Goal: Task Accomplishment & Management: Manage account settings

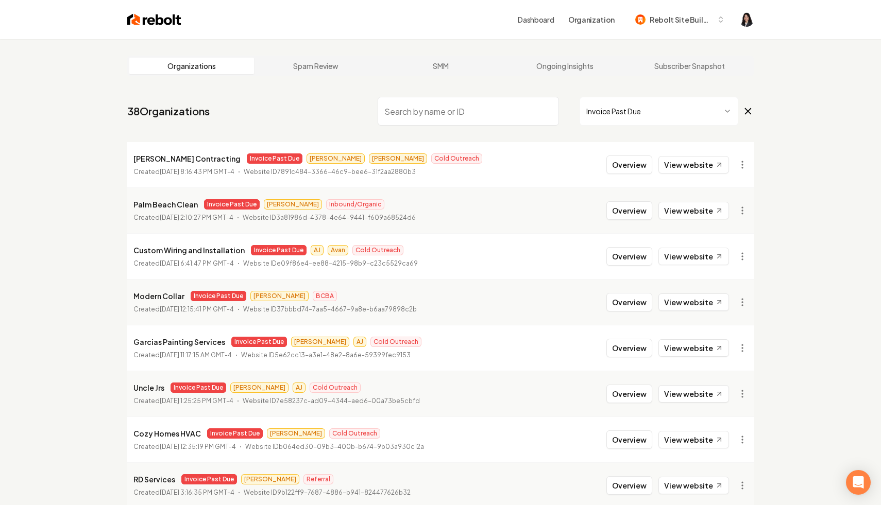
click at [749, 113] on icon at bounding box center [747, 111] width 11 height 12
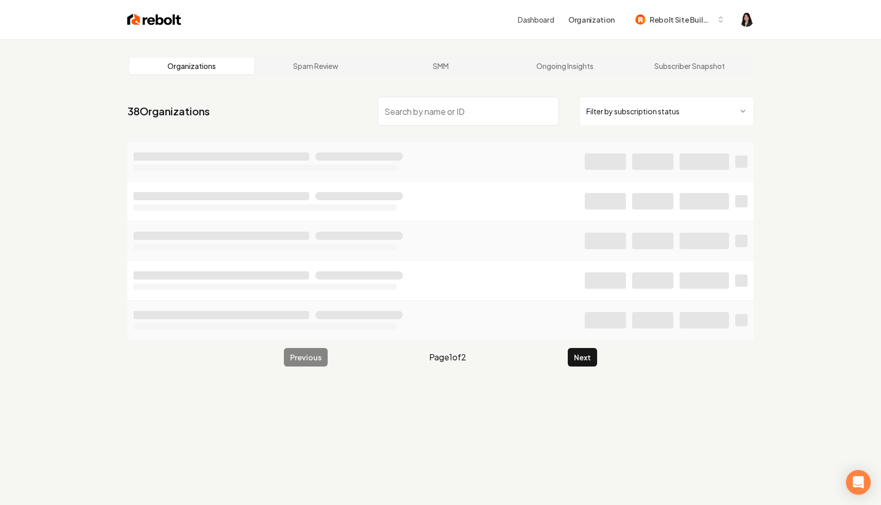
click at [510, 122] on input "search" at bounding box center [468, 111] width 181 height 29
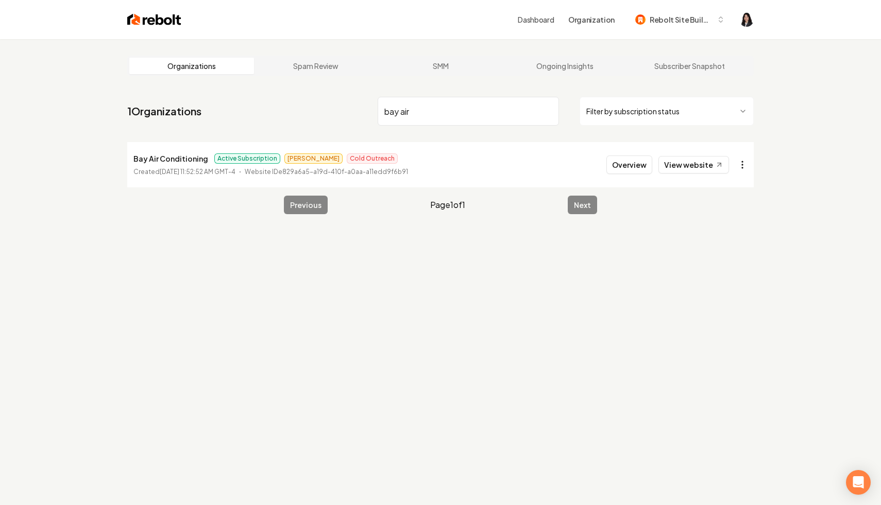
click at [739, 167] on html "Dashboard Organization Rebolt Site Builder Organizations Spam Review SMM Ongoin…" at bounding box center [440, 252] width 881 height 505
click at [726, 257] on link "View in Stripe" at bounding box center [717, 254] width 65 height 16
drag, startPoint x: 452, startPoint y: 120, endPoint x: 351, endPoint y: 115, distance: 101.6
click at [351, 115] on nav "1 Organizations bay air Filter by subscription status" at bounding box center [440, 115] width 626 height 45
type input "kingdom car"
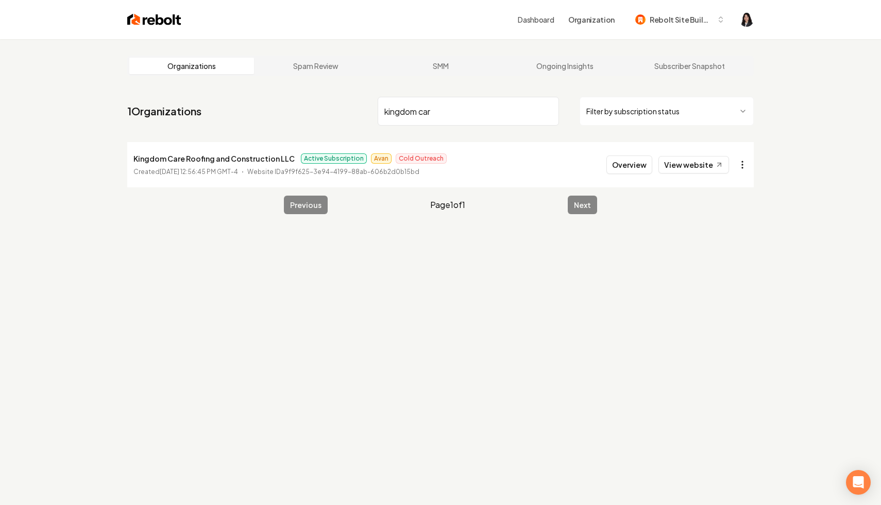
click at [744, 158] on html "Dashboard Organization Rebolt Site Builder Organizations Spam Review SMM Ongoin…" at bounding box center [440, 252] width 881 height 505
click at [733, 254] on link "View in Stripe" at bounding box center [717, 254] width 65 height 16
click at [550, 111] on input "kingdom car" at bounding box center [468, 111] width 181 height 29
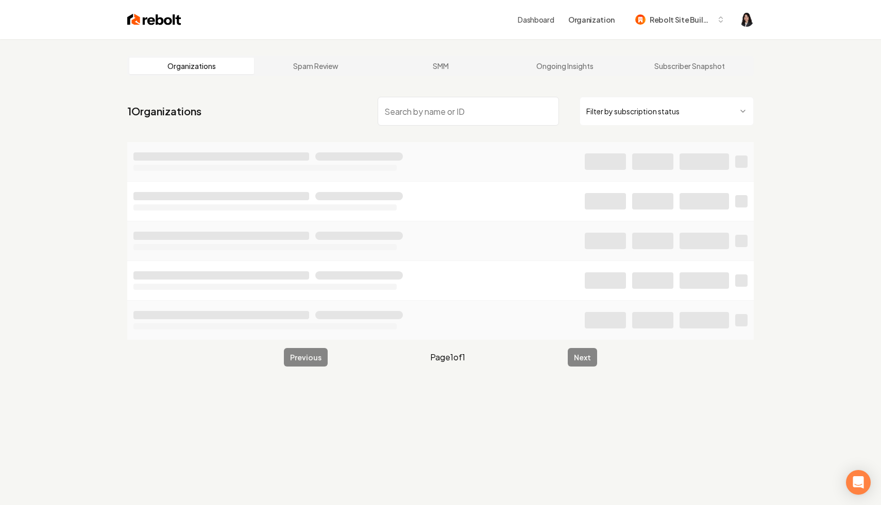
click at [714, 112] on html "Dashboard Organization Rebolt Site Builder Organizations Spam Review SMM Ongoin…" at bounding box center [440, 252] width 881 height 505
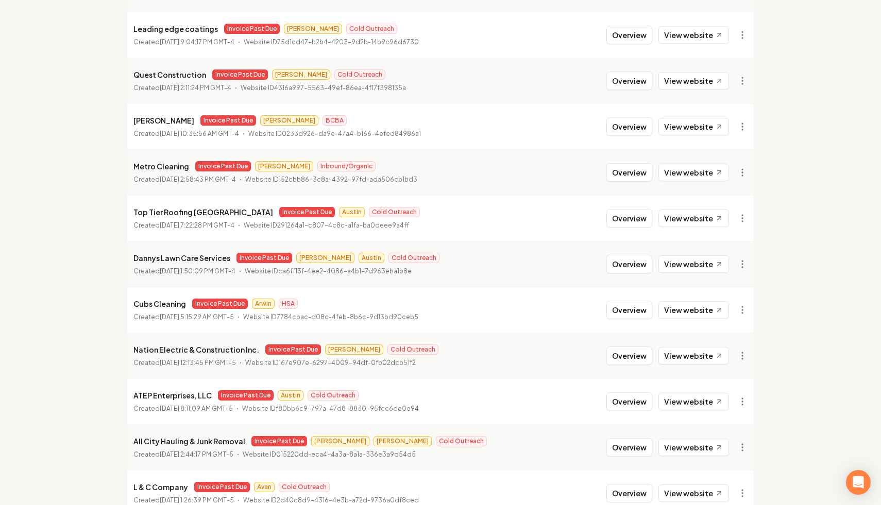
scroll to position [1055, 0]
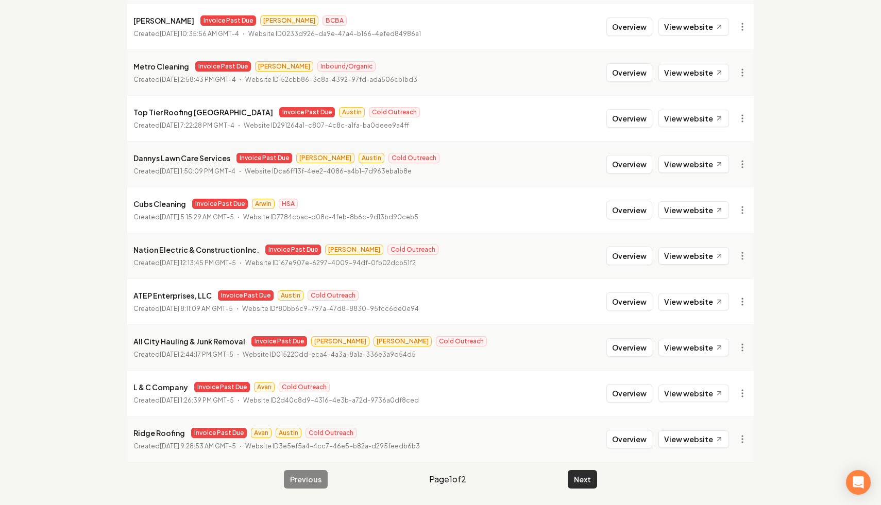
click at [585, 483] on button "Next" at bounding box center [582, 479] width 29 height 19
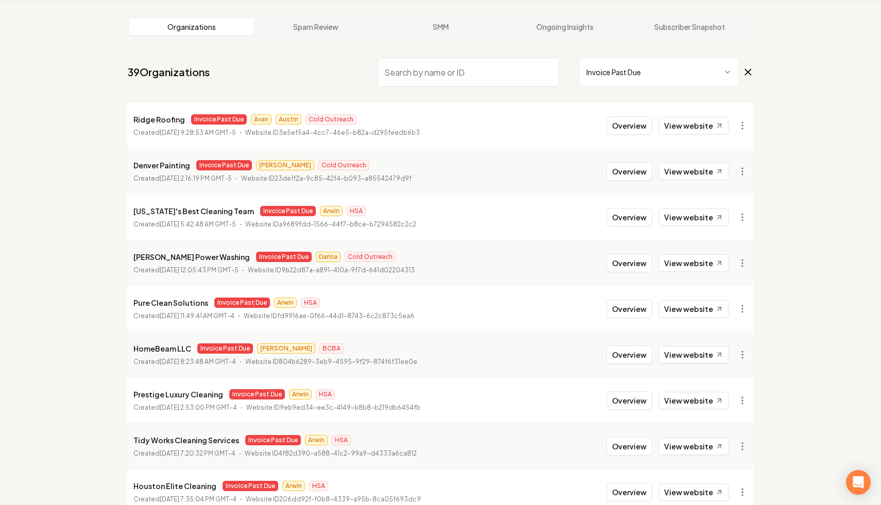
scroll to position [92, 0]
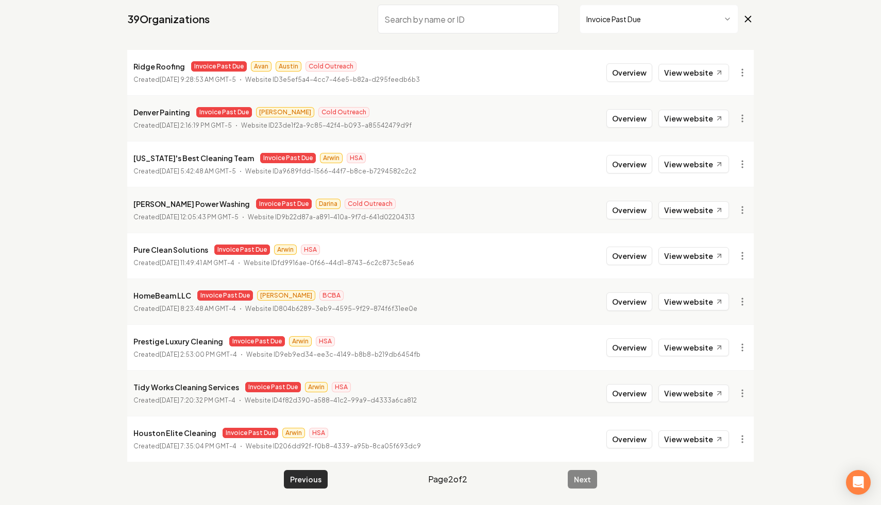
click at [299, 476] on button "Previous" at bounding box center [306, 479] width 44 height 19
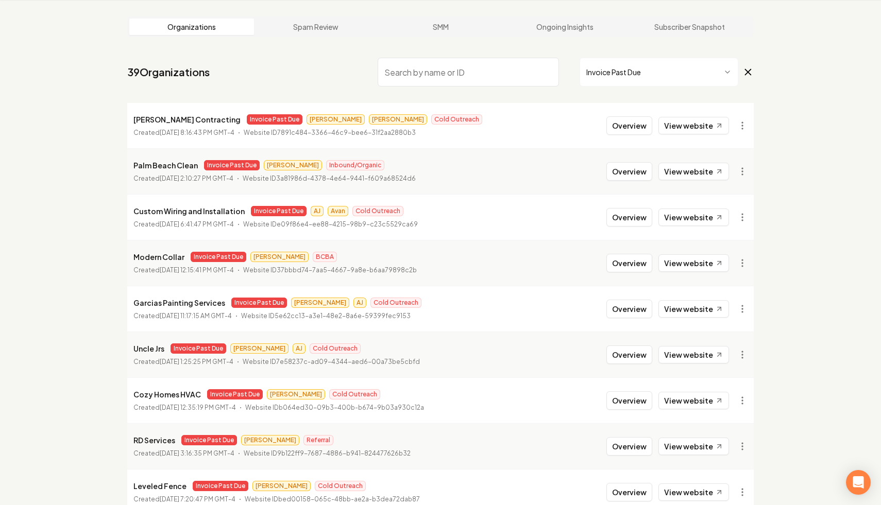
scroll to position [92, 0]
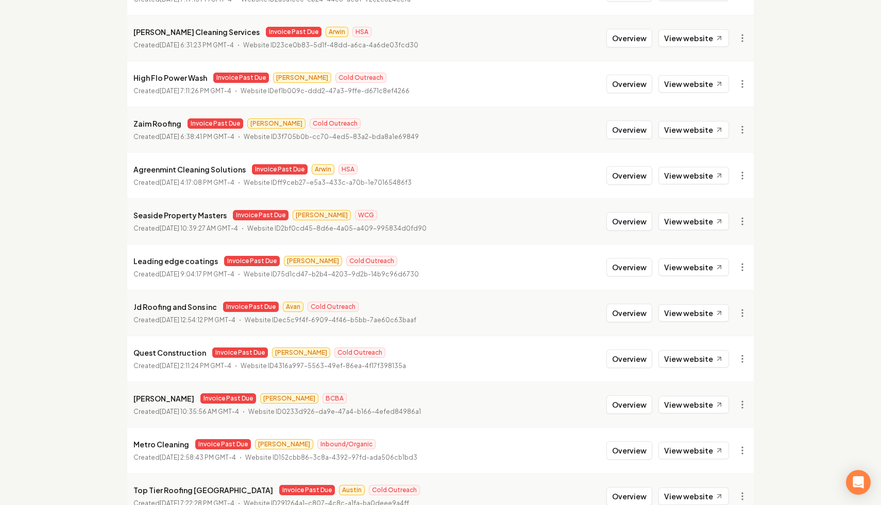
scroll to position [1055, 0]
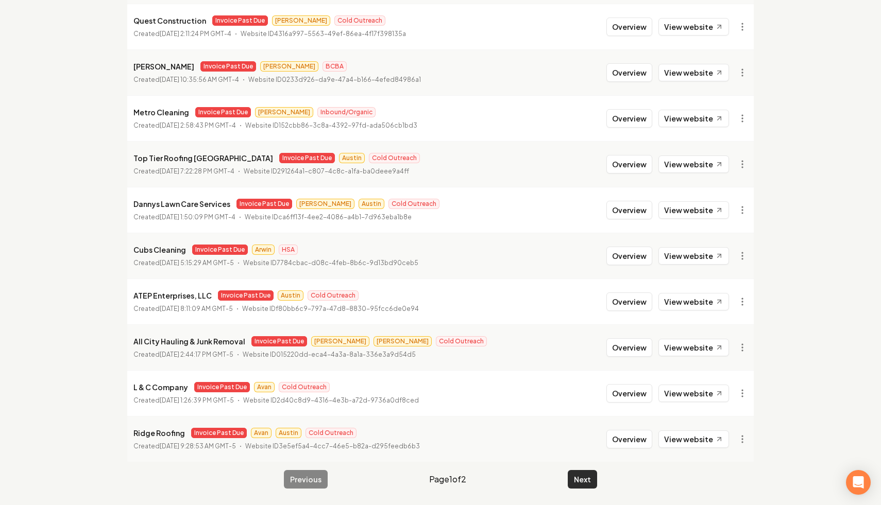
click at [578, 486] on button "Next" at bounding box center [582, 479] width 29 height 19
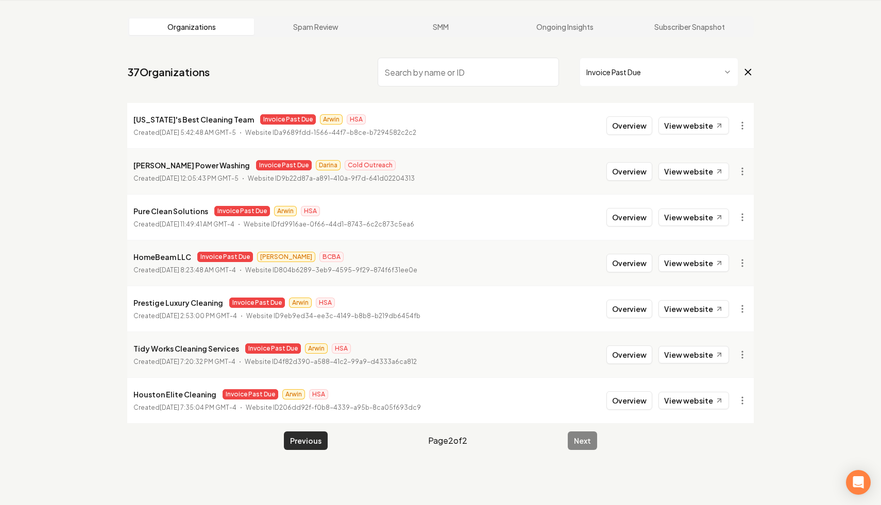
click at [304, 449] on button "Previous" at bounding box center [306, 441] width 44 height 19
